Goal: Check status: Check status

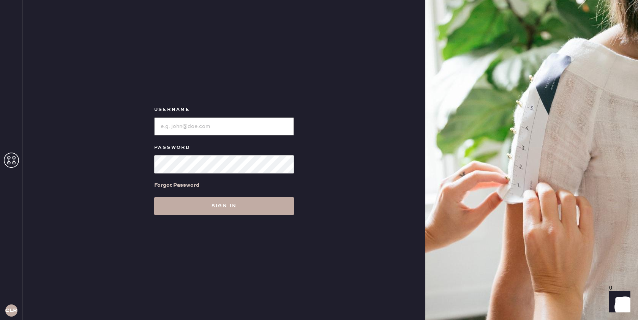
type input "[EMAIL_ADDRESS][DOMAIN_NAME]"
click at [232, 204] on button "Sign in" at bounding box center [224, 206] width 140 height 18
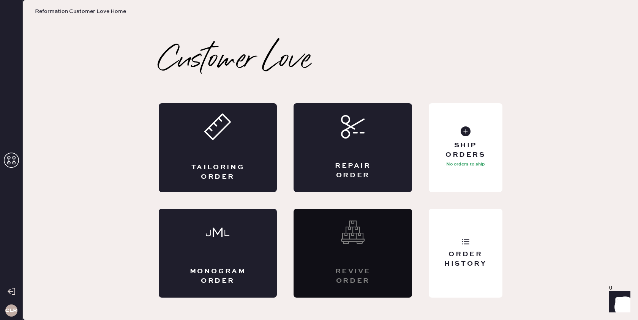
click at [12, 165] on icon at bounding box center [11, 160] width 15 height 15
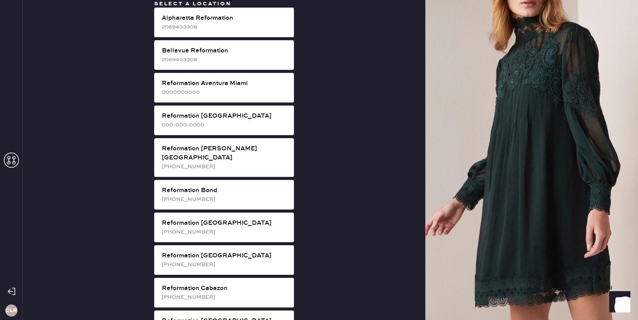
scroll to position [1066, 0]
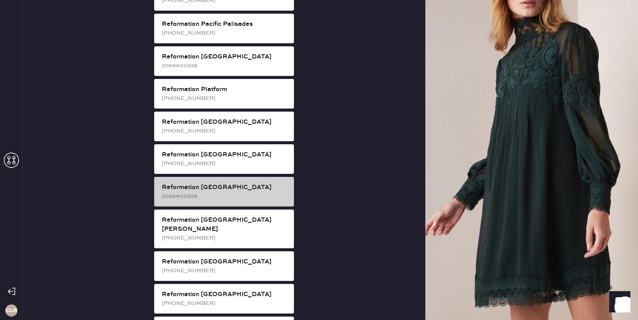
click at [228, 192] on div "2069403308" at bounding box center [225, 196] width 126 height 8
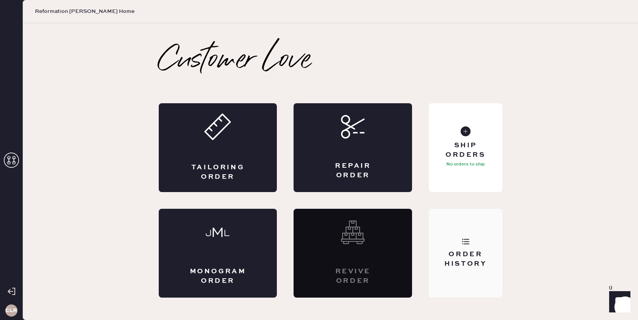
click at [475, 260] on div "Order History" at bounding box center [465, 259] width 61 height 19
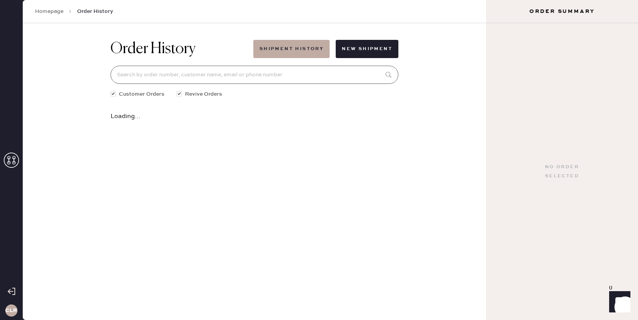
click at [322, 75] on input at bounding box center [254, 75] width 288 height 18
paste input "[EMAIL_ADDRESS][DOMAIN_NAME]"
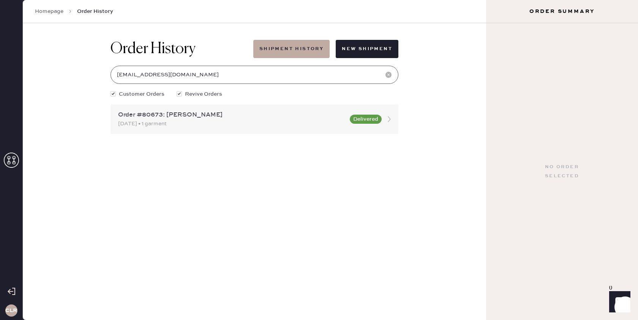
type input "[EMAIL_ADDRESS][DOMAIN_NAME]"
click at [391, 117] on icon at bounding box center [389, 119] width 15 height 15
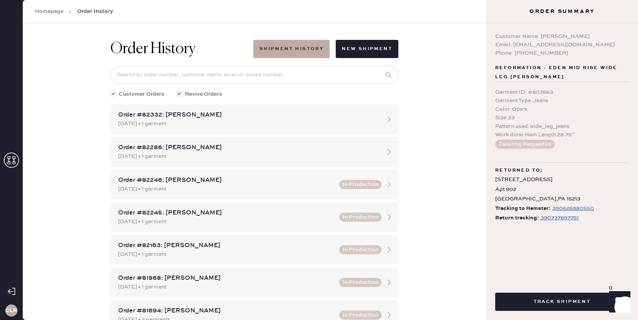
click at [566, 217] on div "390737897751" at bounding box center [559, 217] width 38 height 9
click at [314, 72] on input at bounding box center [254, 75] width 288 height 18
paste input "[EMAIL_ADDRESS][DOMAIN_NAME]"
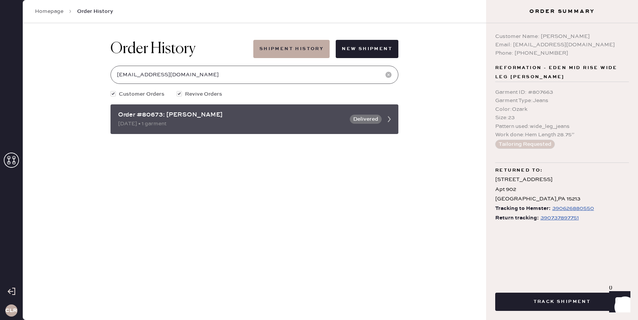
type input "[EMAIL_ADDRESS][DOMAIN_NAME]"
drag, startPoint x: 161, startPoint y: 115, endPoint x: 118, endPoint y: 116, distance: 43.7
click at [118, 116] on div "Order #80673: [PERSON_NAME] [DATE] • 1 garment Delivered" at bounding box center [254, 119] width 288 height 30
copy div "Order #80673"
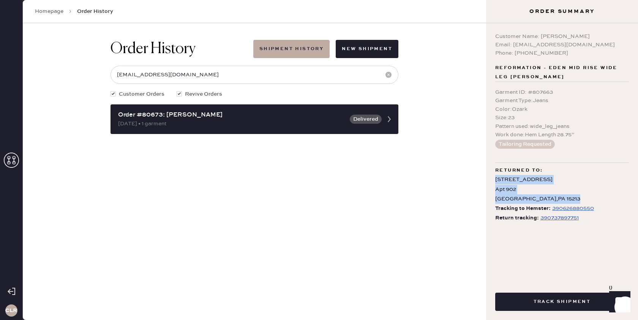
drag, startPoint x: 551, startPoint y: 198, endPoint x: 494, endPoint y: 182, distance: 59.4
click at [494, 182] on div "Customer Name: [PERSON_NAME] Email: [EMAIL_ADDRESS][DOMAIN_NAME] Phone: [PHONE_…" at bounding box center [562, 150] width 152 height 254
copy div "[STREET_ADDRESS]"
